Goal: Obtain resource: Download file/media

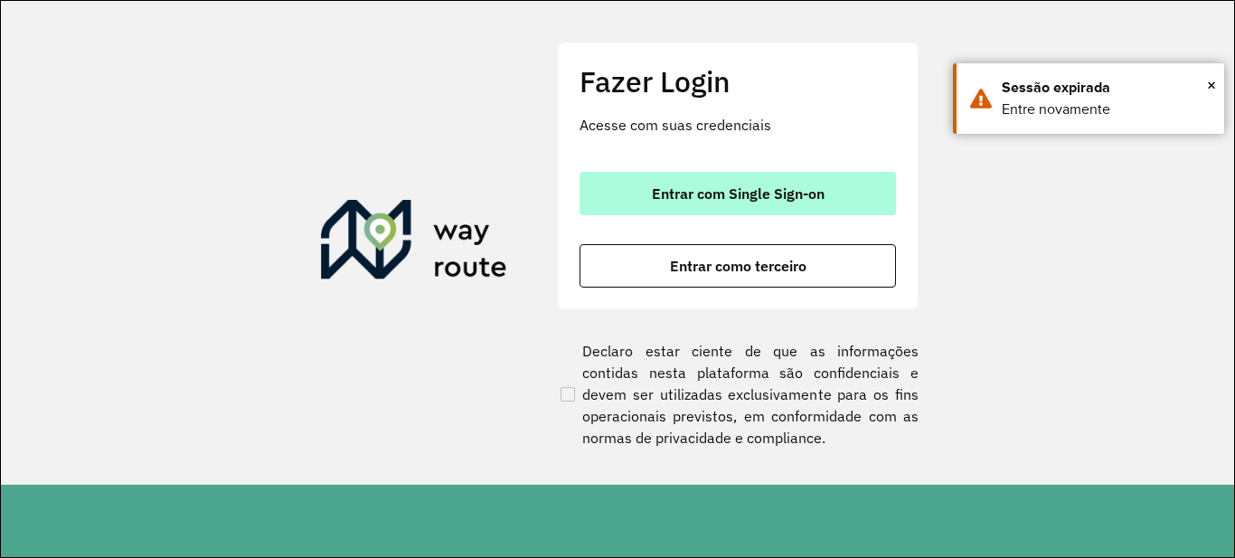
click at [674, 174] on button "Entrar com Single Sign-on" at bounding box center [738, 193] width 316 height 43
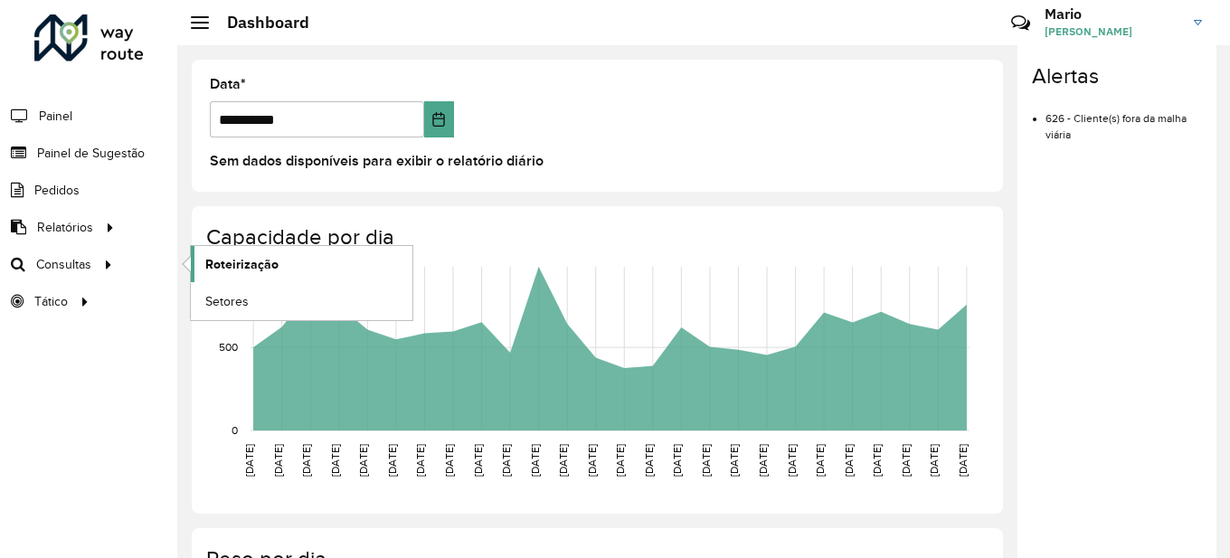
click at [245, 269] on span "Roteirização" at bounding box center [241, 264] width 73 height 19
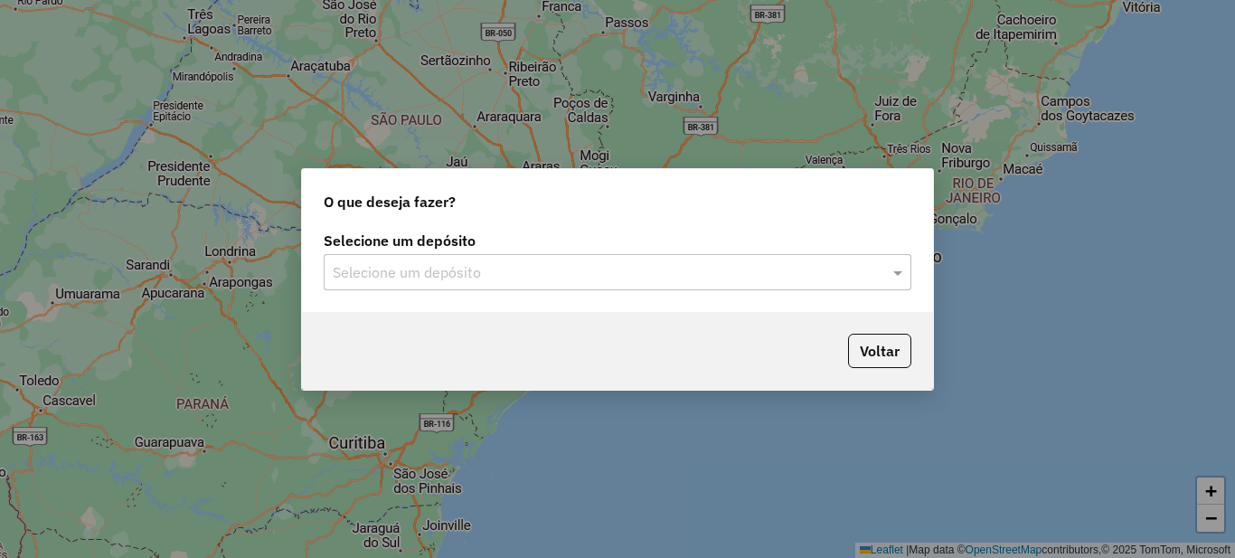
click at [245, 269] on div "O que deseja fazer? Selecione um depósito Selecione um depósito Voltar" at bounding box center [617, 279] width 1235 height 558
click at [403, 279] on input "text" at bounding box center [599, 273] width 533 height 22
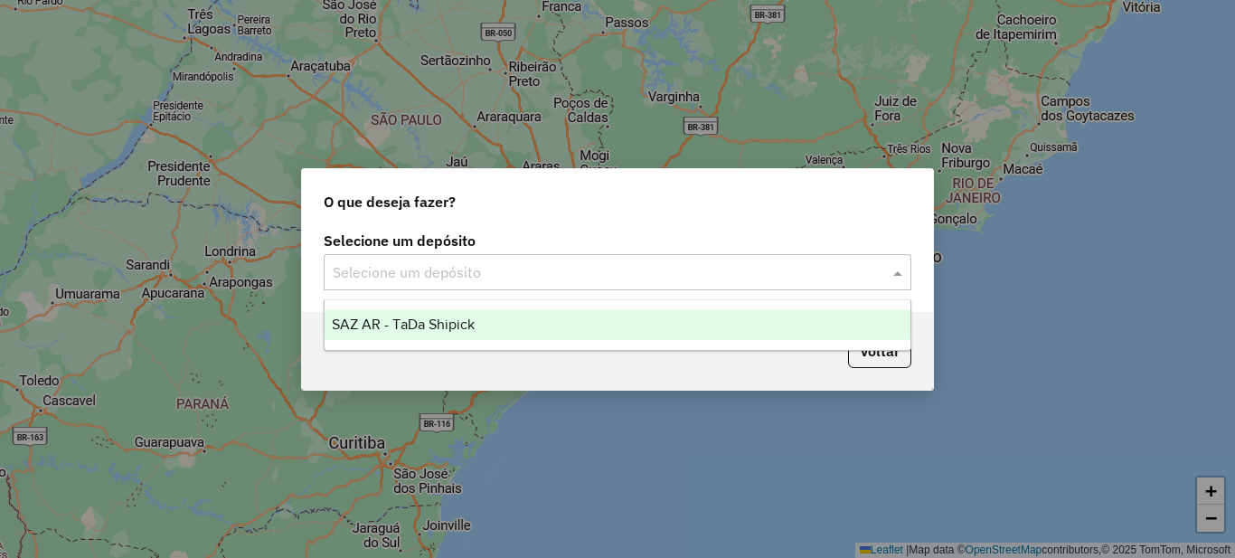
click at [397, 317] on span "SAZ AR - TaDa Shipick" at bounding box center [403, 323] width 143 height 15
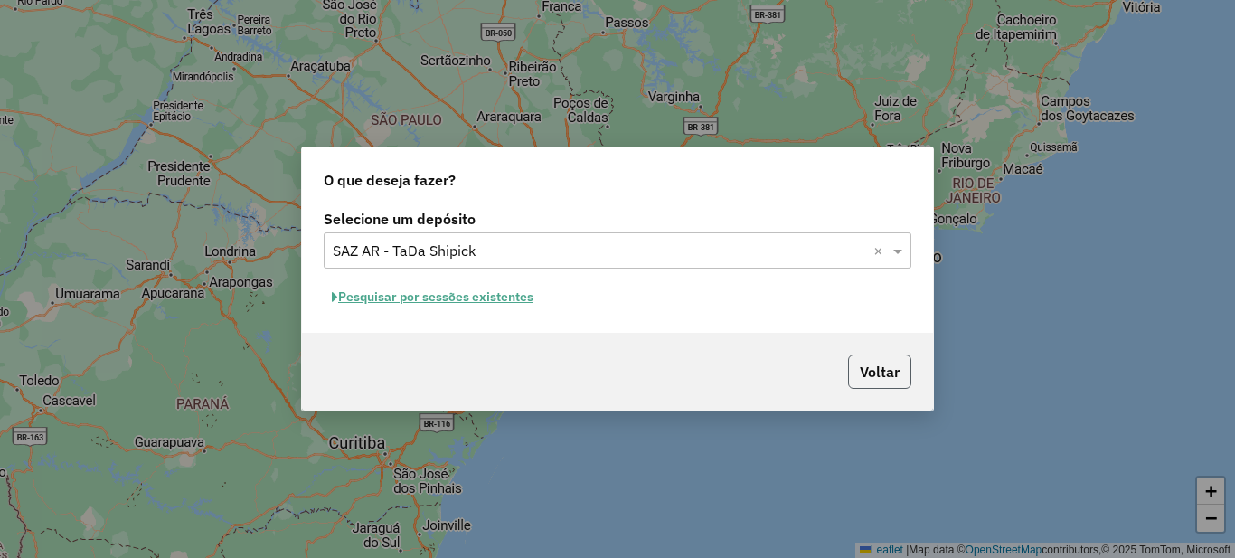
click at [856, 364] on button "Voltar" at bounding box center [879, 371] width 63 height 34
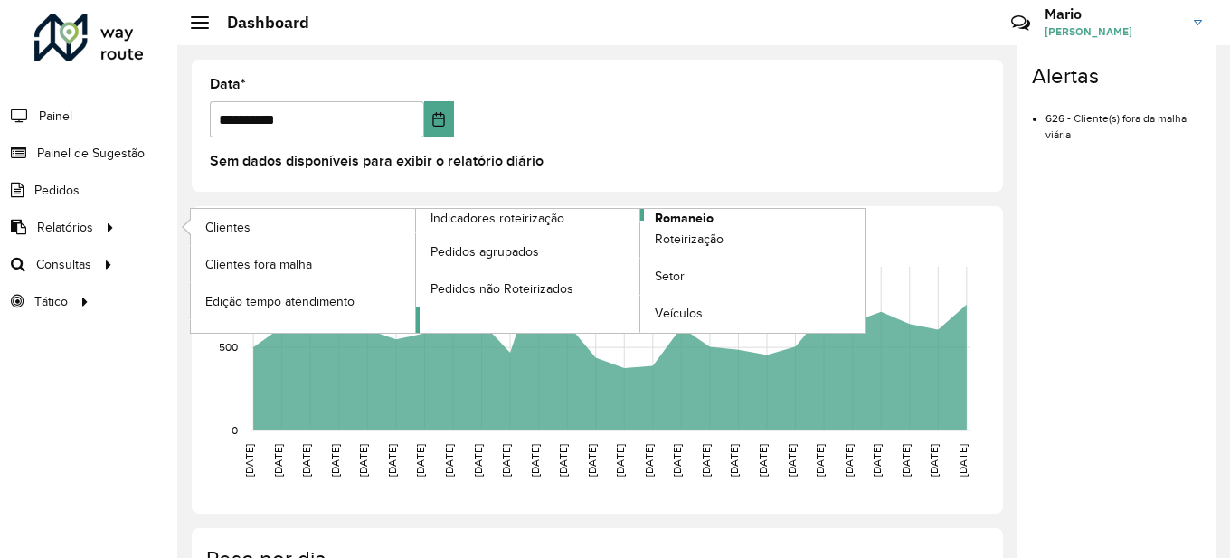
click at [684, 215] on span "Romaneio" at bounding box center [684, 218] width 59 height 19
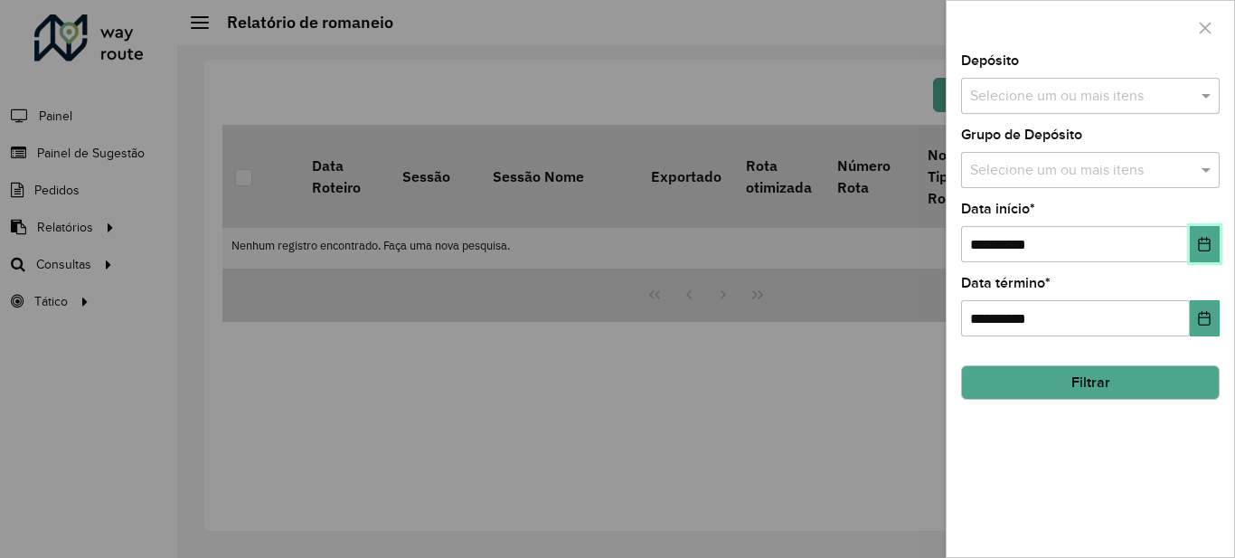
click at [1202, 246] on icon "Choose Date" at bounding box center [1204, 244] width 14 height 14
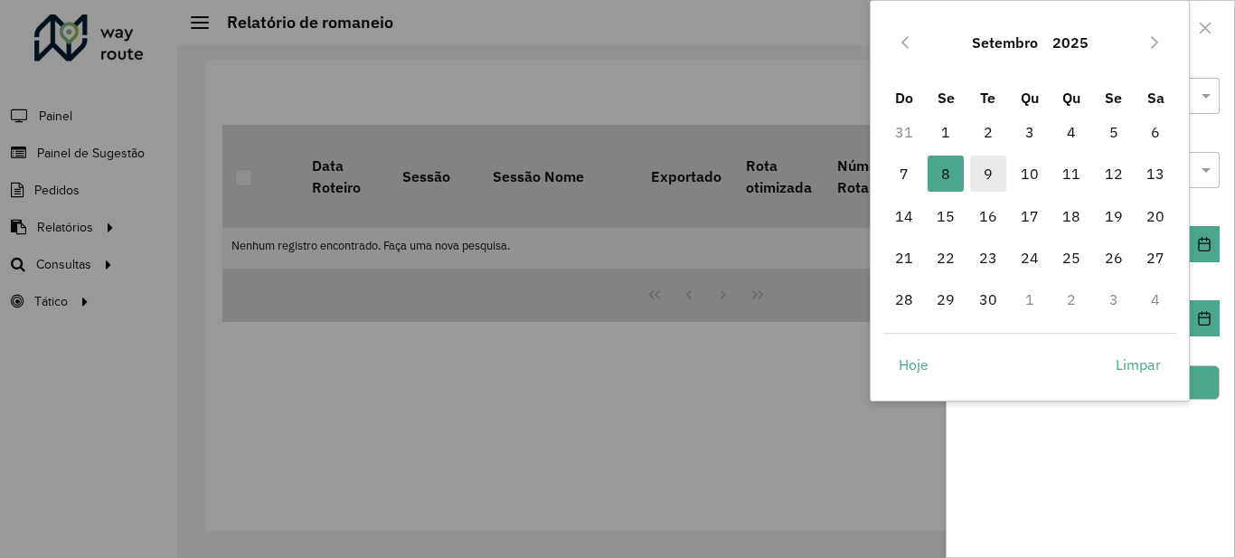
click at [992, 160] on span "9" at bounding box center [988, 174] width 36 height 36
type input "**********"
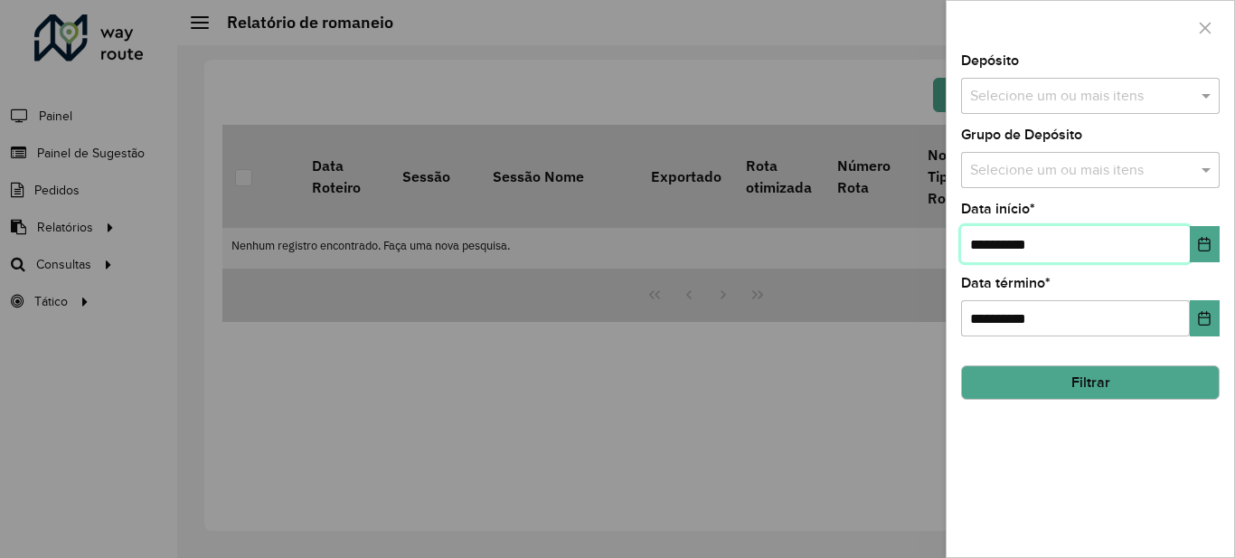
click at [992, 160] on span "9" at bounding box center [988, 174] width 36 height 36
click at [1105, 376] on button "Filtrar" at bounding box center [1090, 382] width 259 height 34
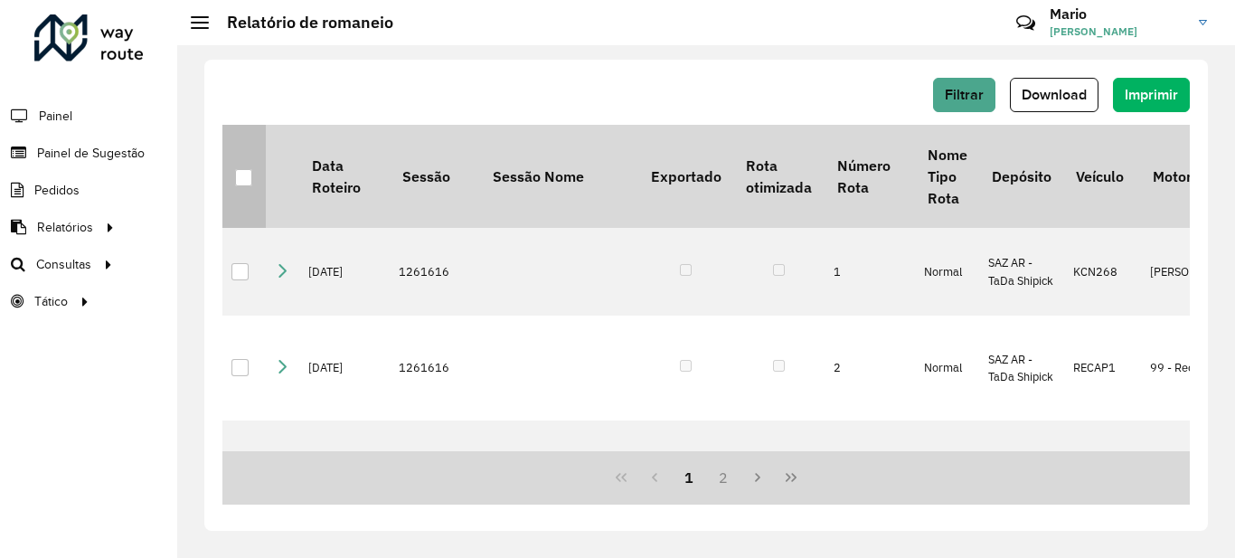
click at [247, 176] on div at bounding box center [243, 177] width 17 height 17
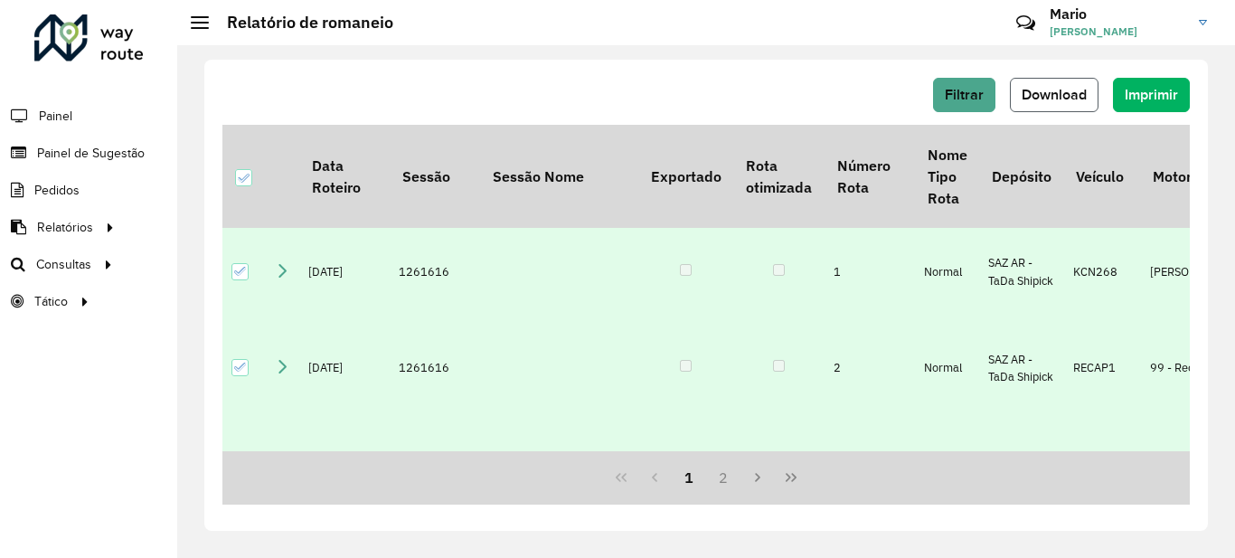
click at [1070, 85] on button "Download" at bounding box center [1054, 95] width 89 height 34
